Goal: Task Accomplishment & Management: Manage account settings

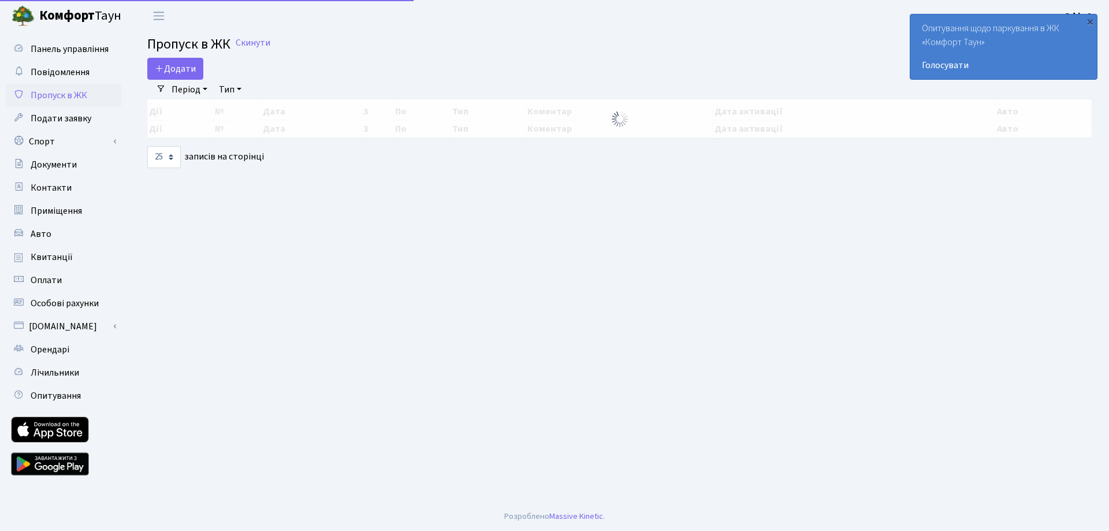
select select "25"
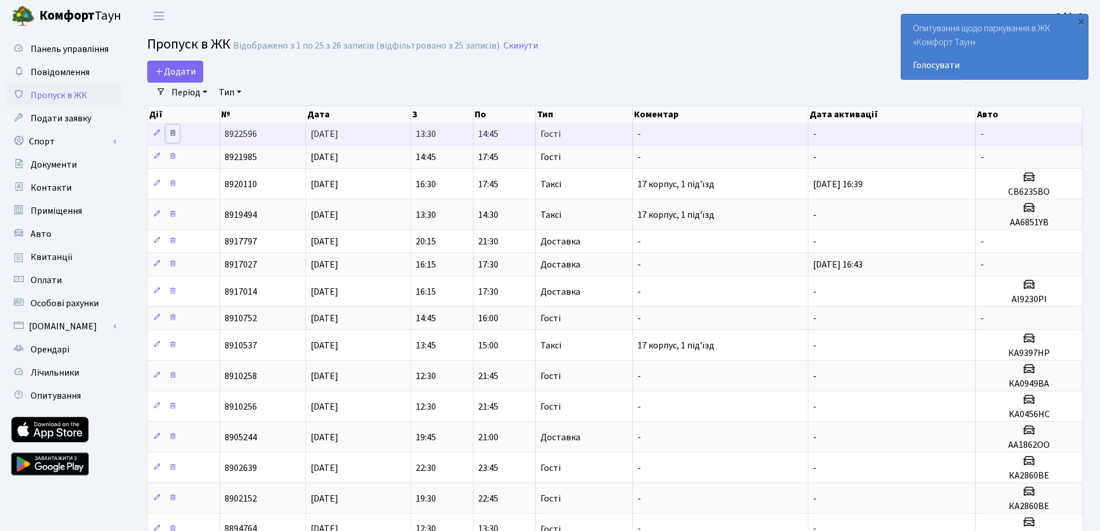
click at [176, 129] on icon at bounding box center [173, 133] width 8 height 8
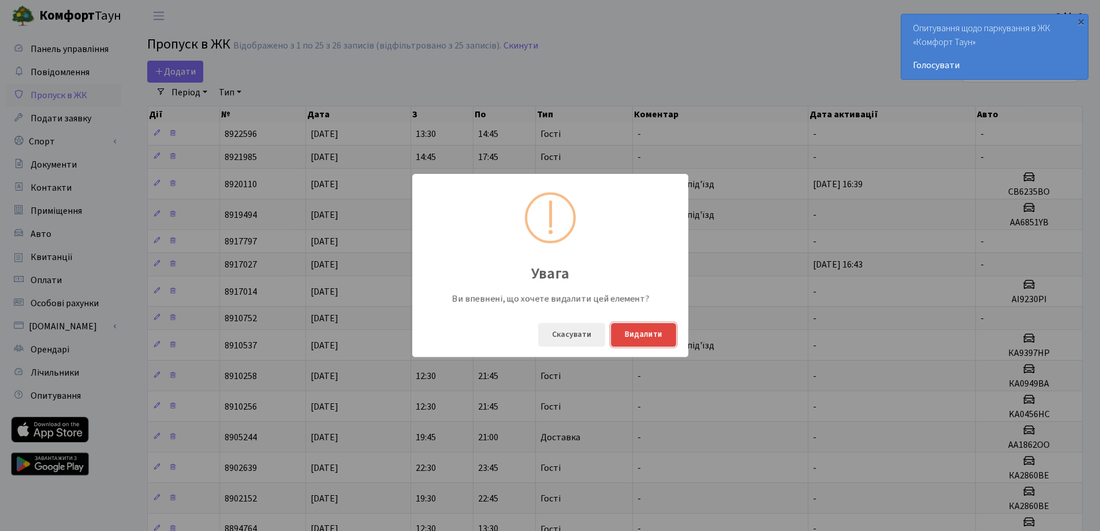
click at [648, 335] on button "Видалити" at bounding box center [643, 335] width 65 height 24
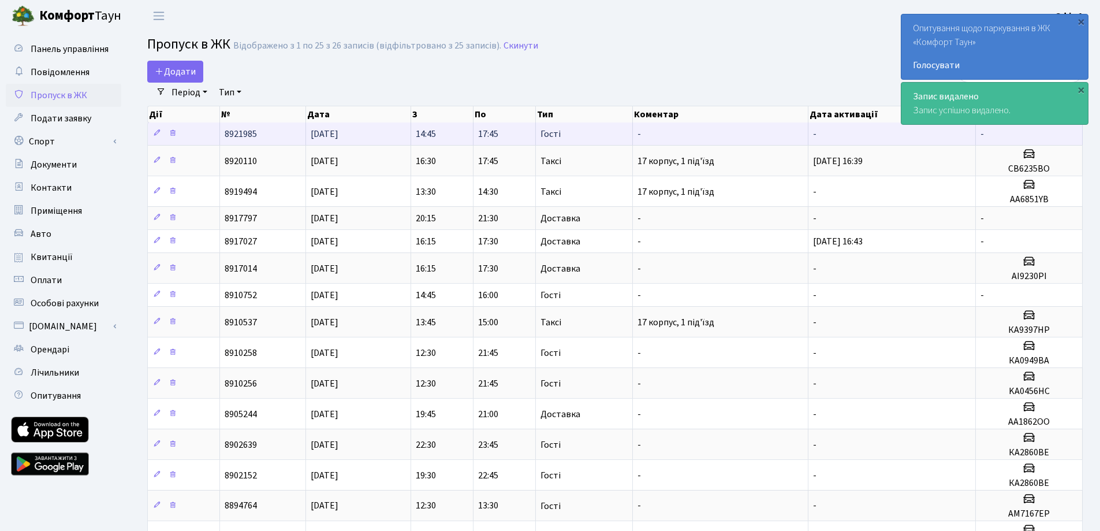
click at [461, 132] on td "14:45" at bounding box center [442, 133] width 62 height 23
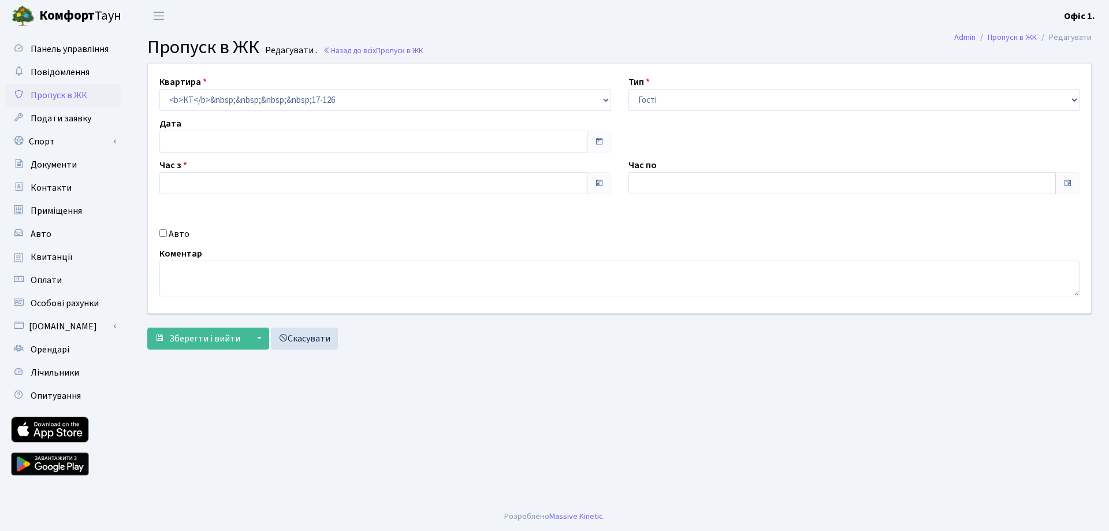
type input "[DATE]"
type input "14:45"
type input "17:45"
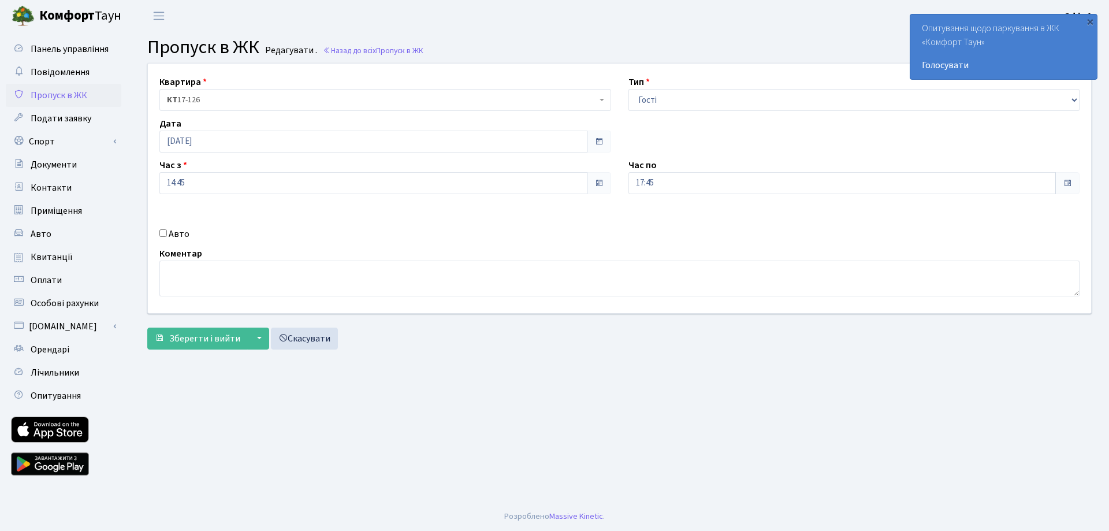
click at [160, 236] on input "Авто" at bounding box center [163, 233] width 8 height 8
checkbox input "true"
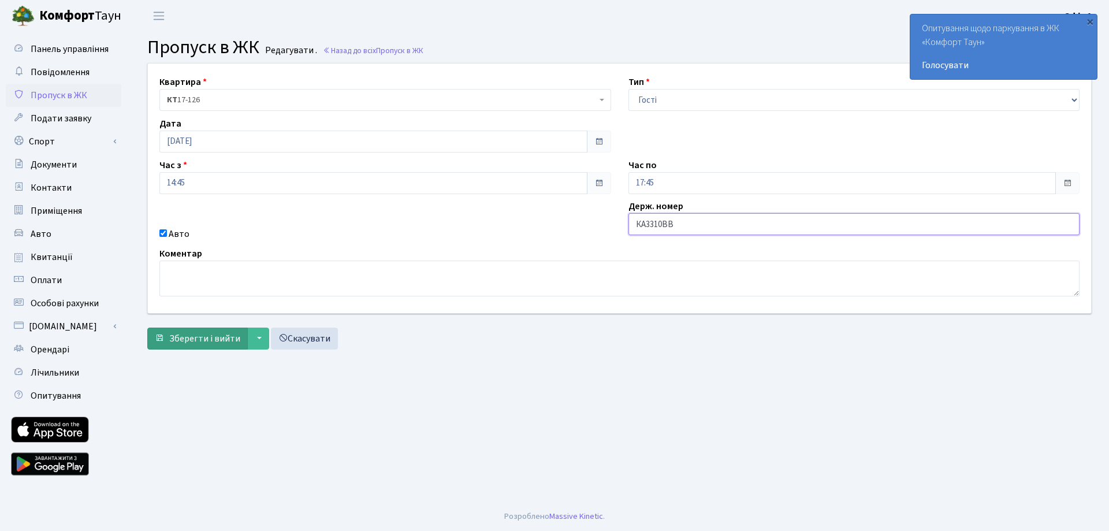
type input "КА3310ВВ"
click at [212, 340] on span "Зберегти і вийти" at bounding box center [204, 338] width 71 height 13
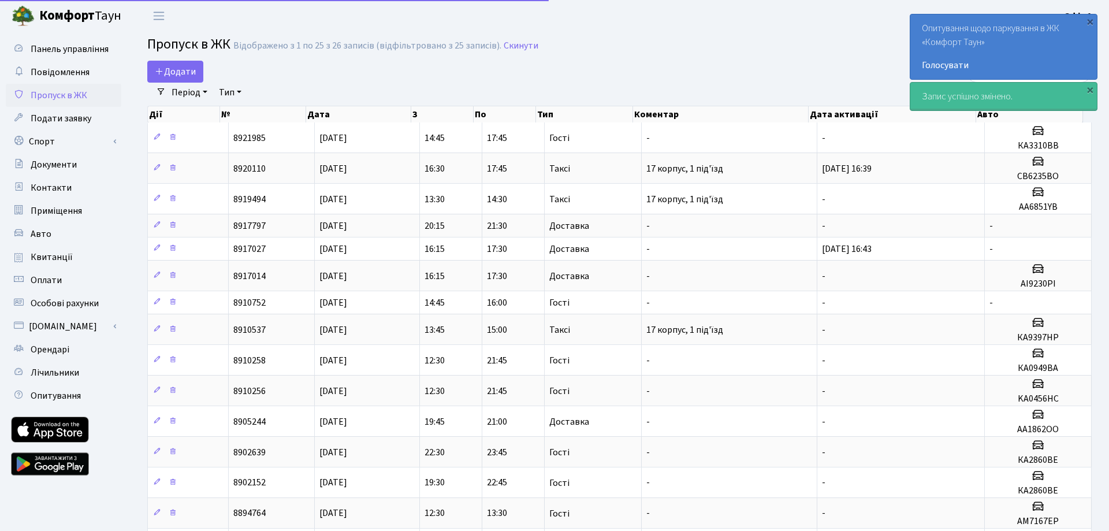
select select "25"
